Goal: Browse casually: Explore the website without a specific task or goal

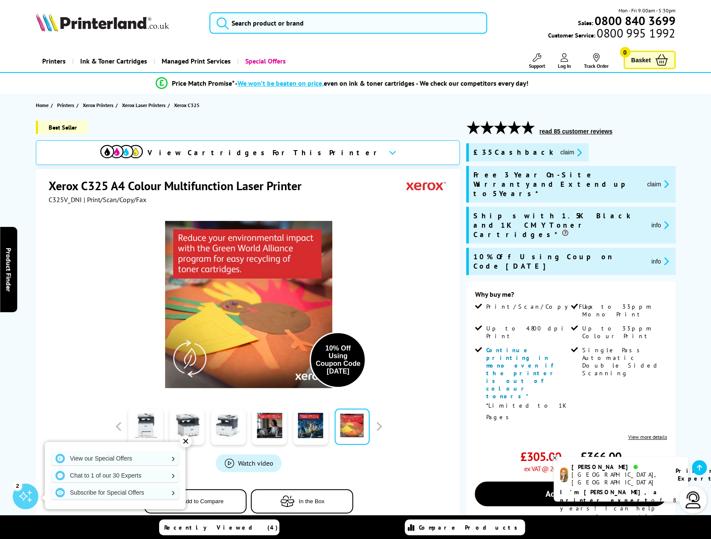
scroll to position [213, 0]
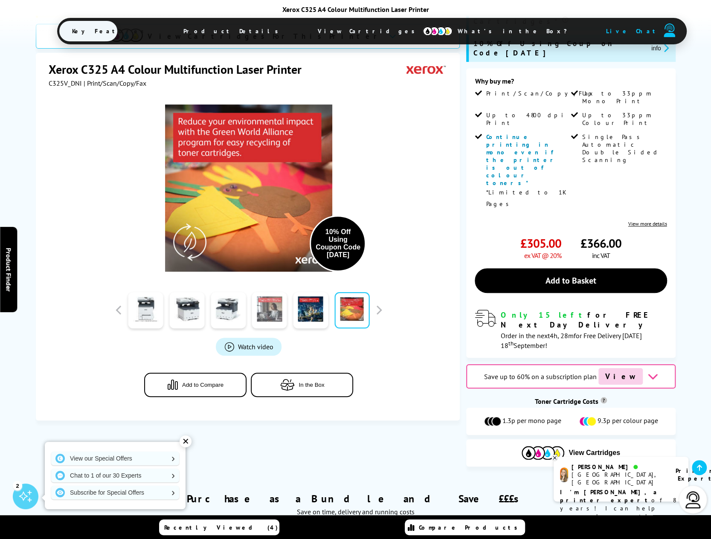
click at [269, 292] on link at bounding box center [269, 310] width 35 height 36
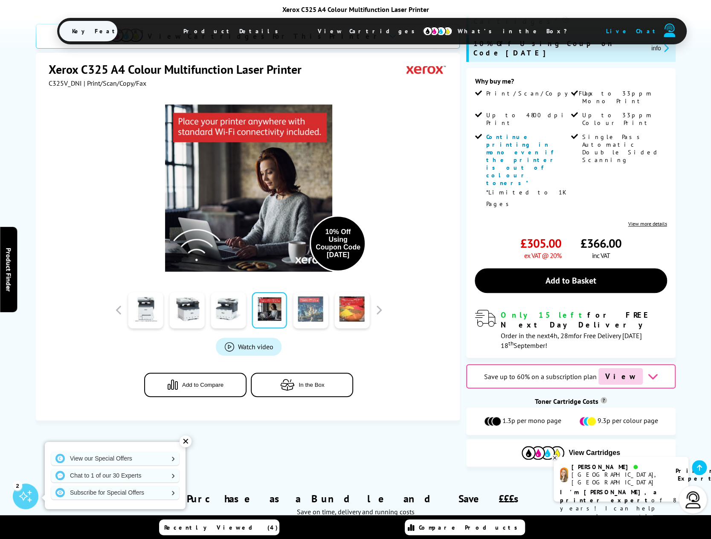
click at [308, 292] on link at bounding box center [310, 310] width 35 height 36
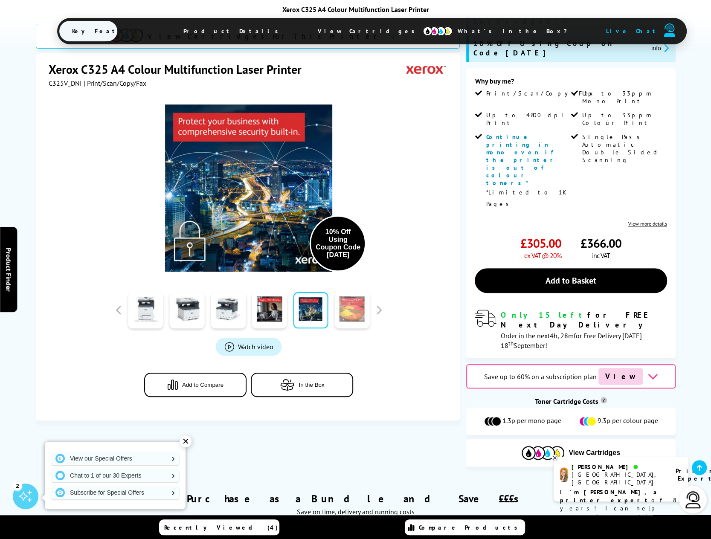
click at [348, 292] on link at bounding box center [351, 310] width 35 height 36
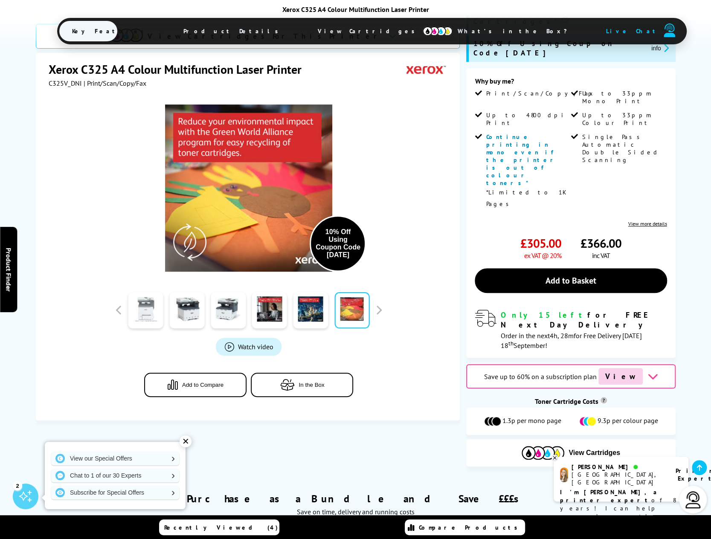
click at [147, 292] on link at bounding box center [145, 310] width 35 height 36
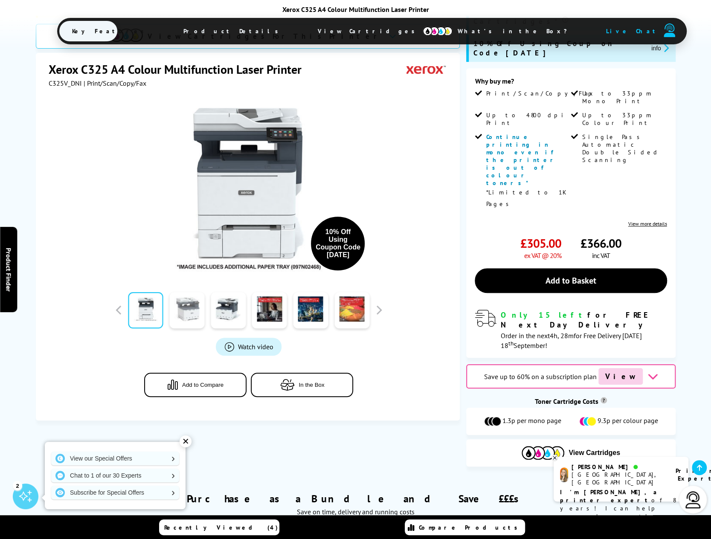
click at [186, 292] on link at bounding box center [186, 310] width 35 height 36
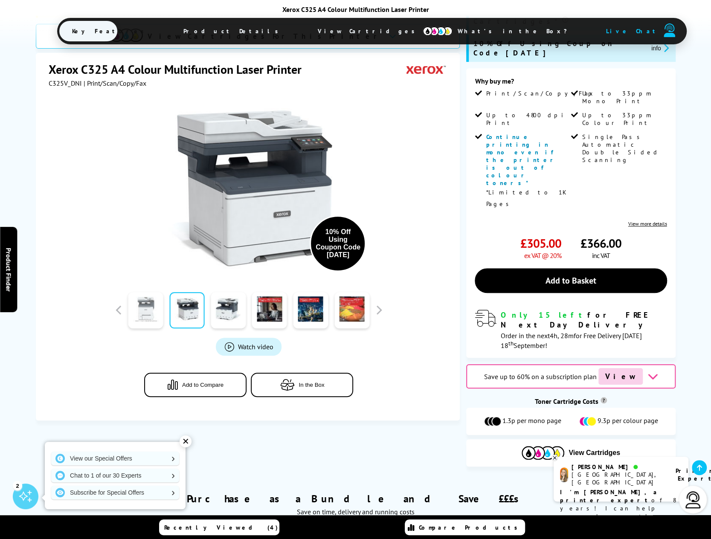
click at [160, 292] on link at bounding box center [145, 310] width 35 height 36
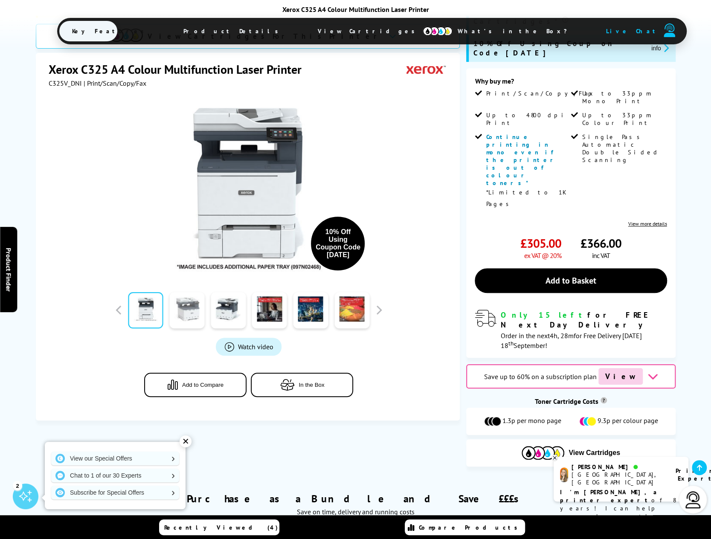
click at [180, 292] on link at bounding box center [186, 310] width 35 height 36
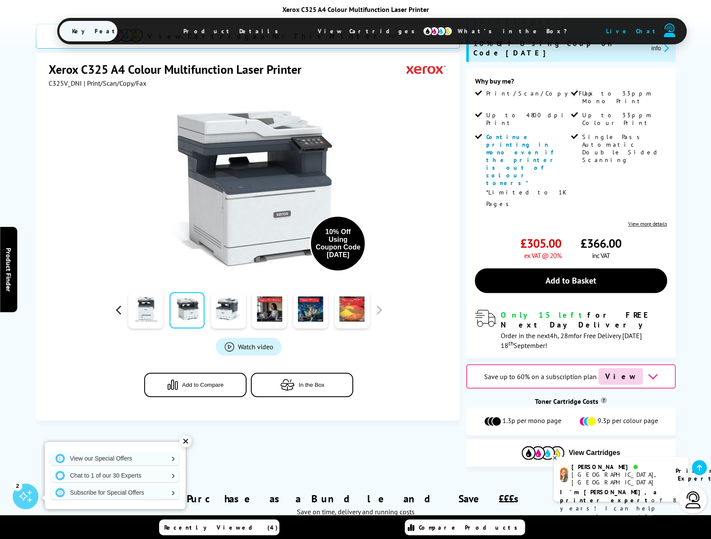
click at [120, 304] on button "button" at bounding box center [118, 310] width 13 height 13
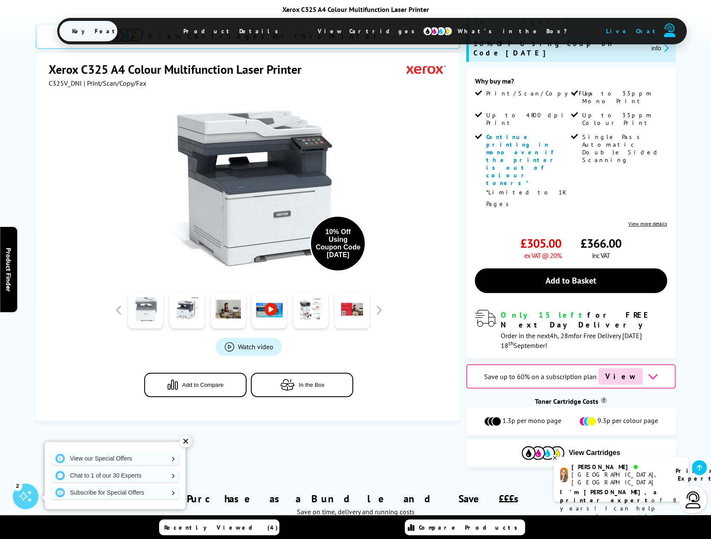
click at [145, 292] on link at bounding box center [145, 310] width 35 height 36
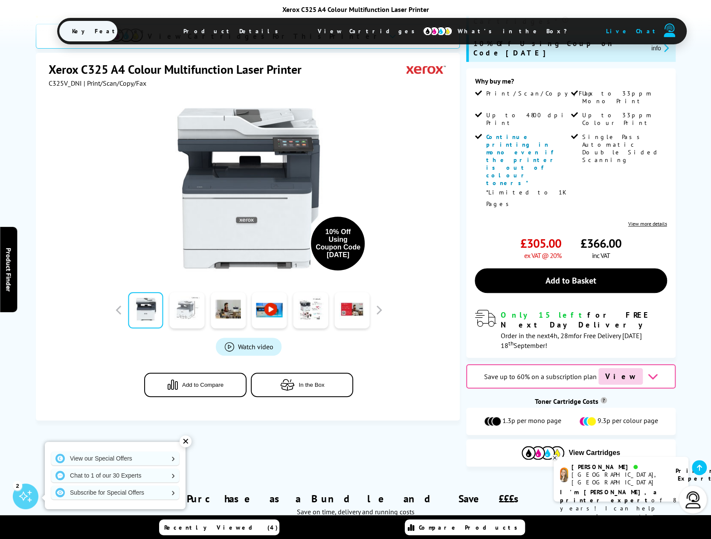
click at [190, 292] on link at bounding box center [186, 310] width 35 height 36
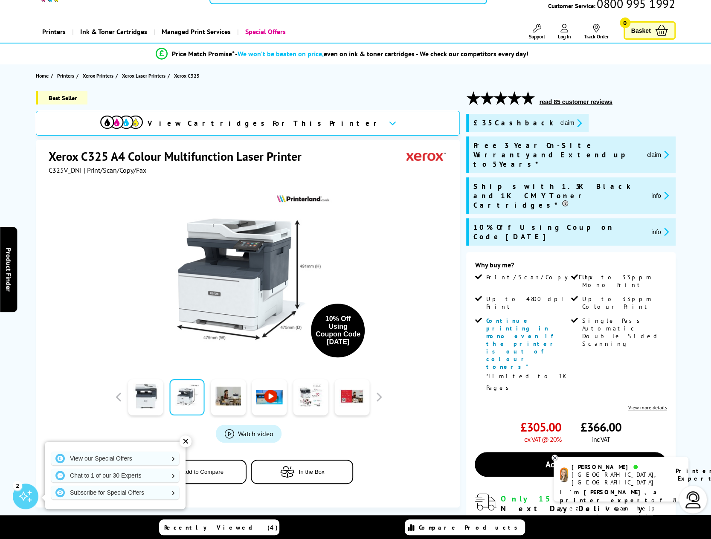
scroll to position [0, 0]
